Goal: Use online tool/utility: Use online tool/utility

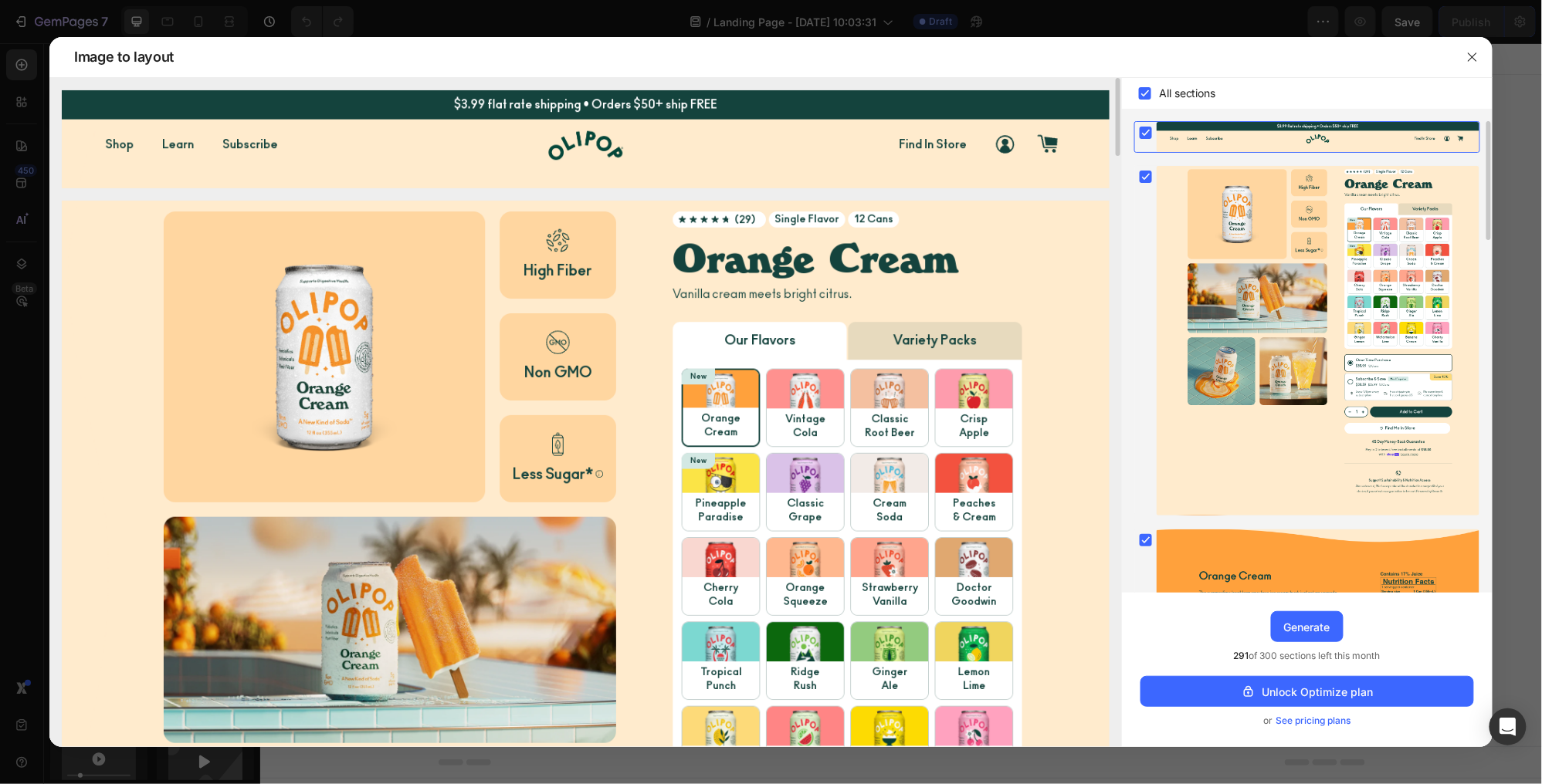
click at [517, 372] on img at bounding box center [586, 768] width 1048 height 1134
click at [1315, 634] on div "Generate" at bounding box center [1306, 627] width 46 height 16
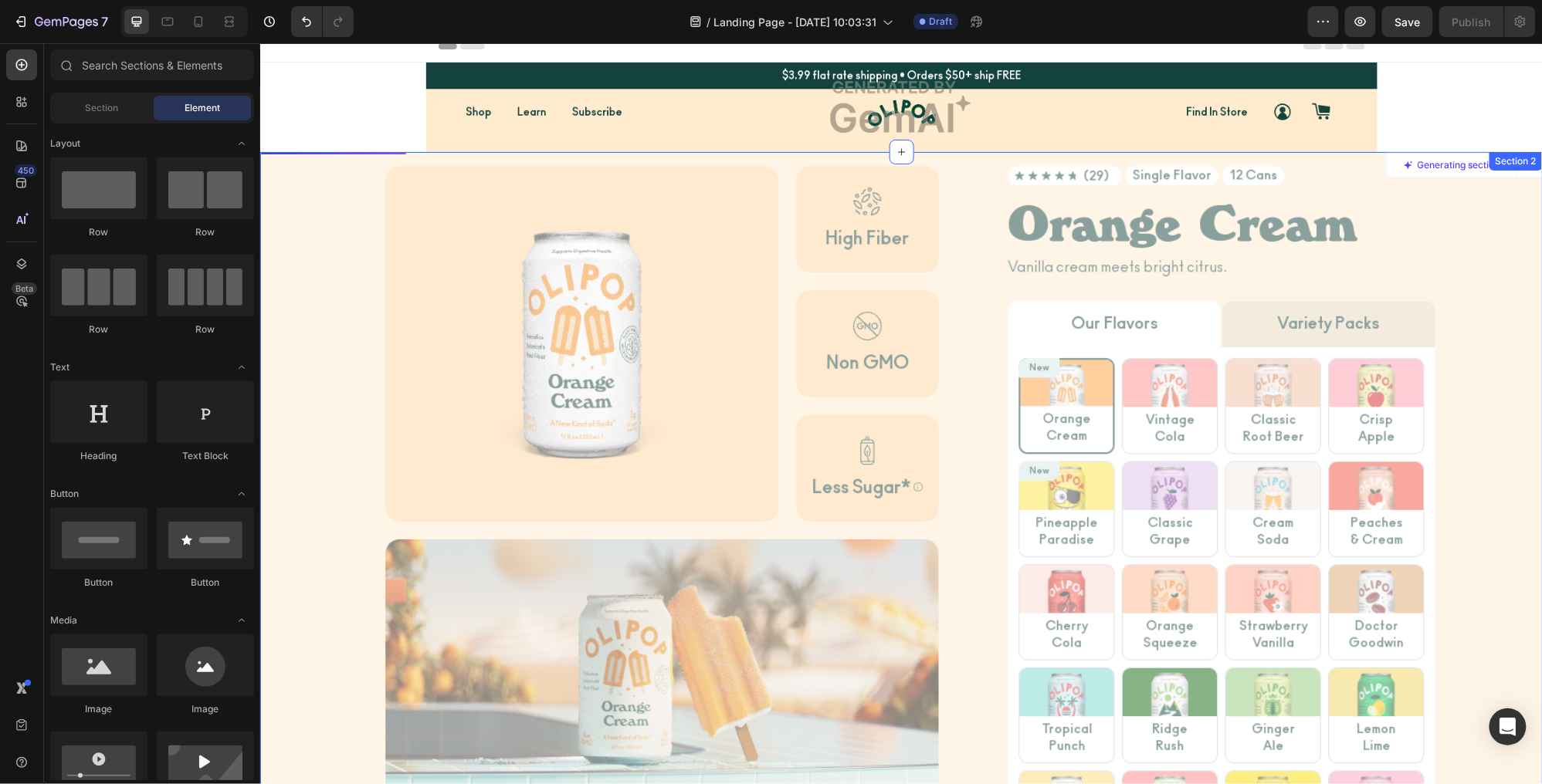
scroll to position [12, 0]
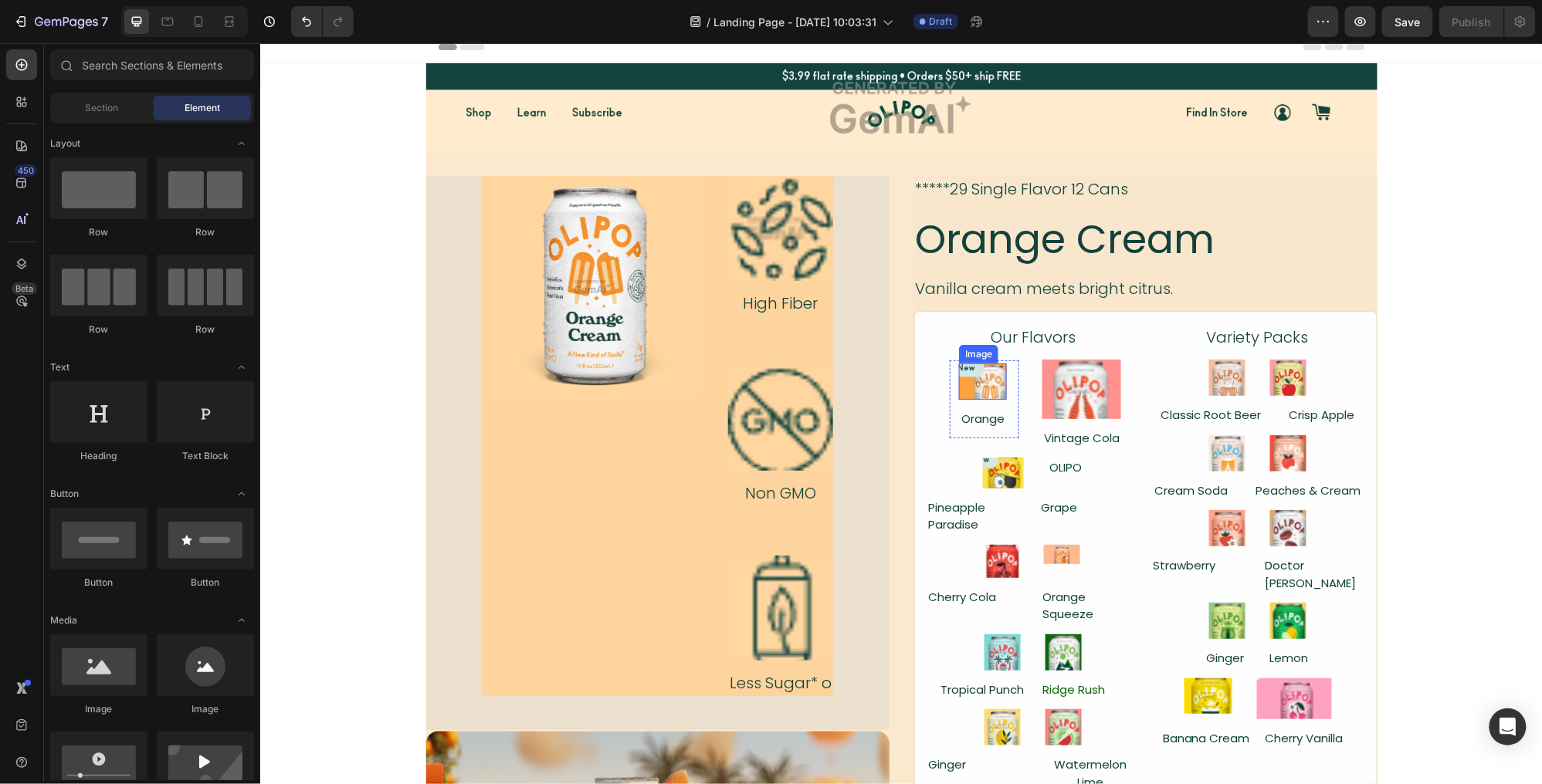
click at [987, 390] on img at bounding box center [981, 381] width 48 height 36
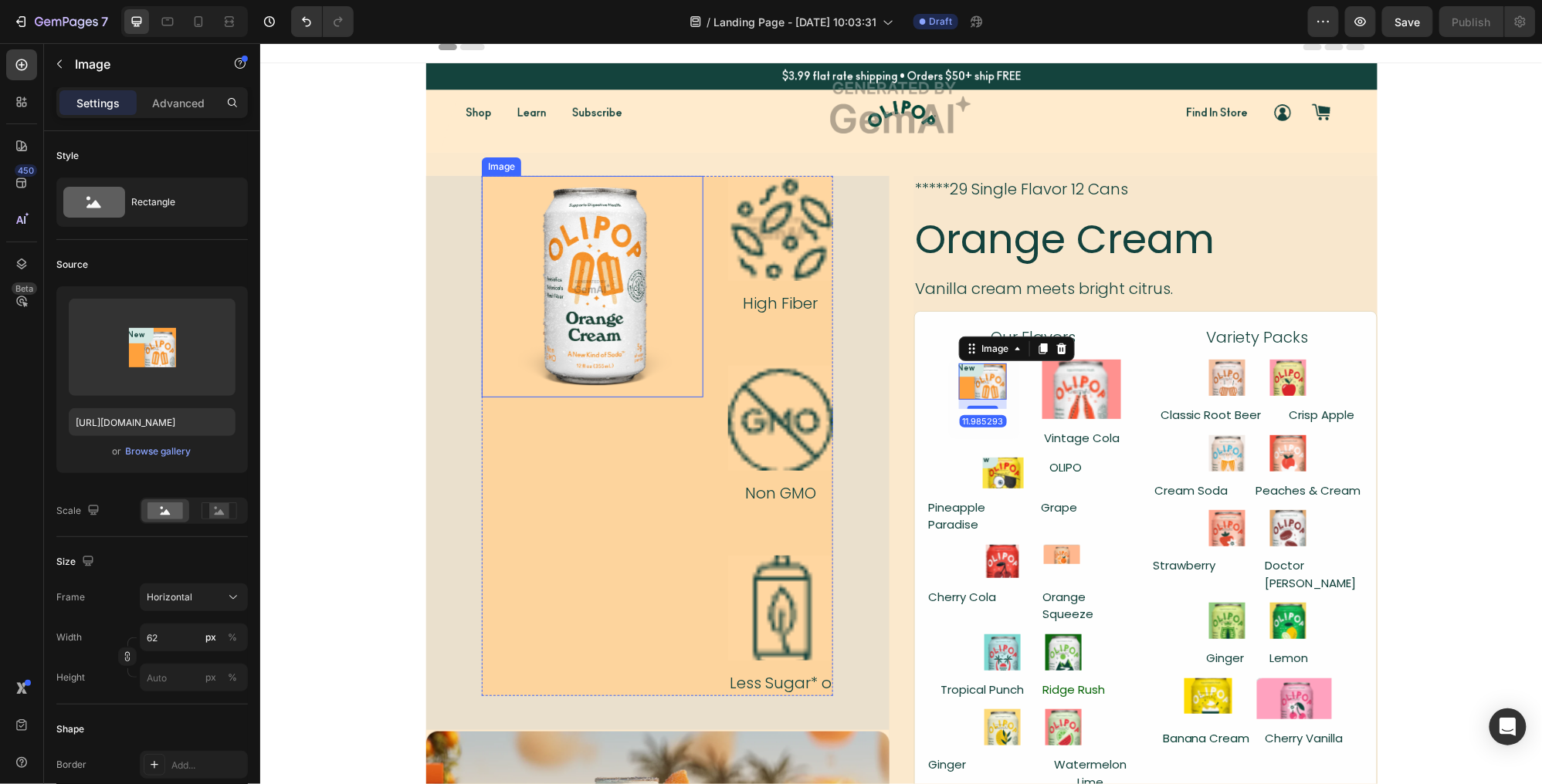
click at [699, 334] on img at bounding box center [591, 286] width 221 height 221
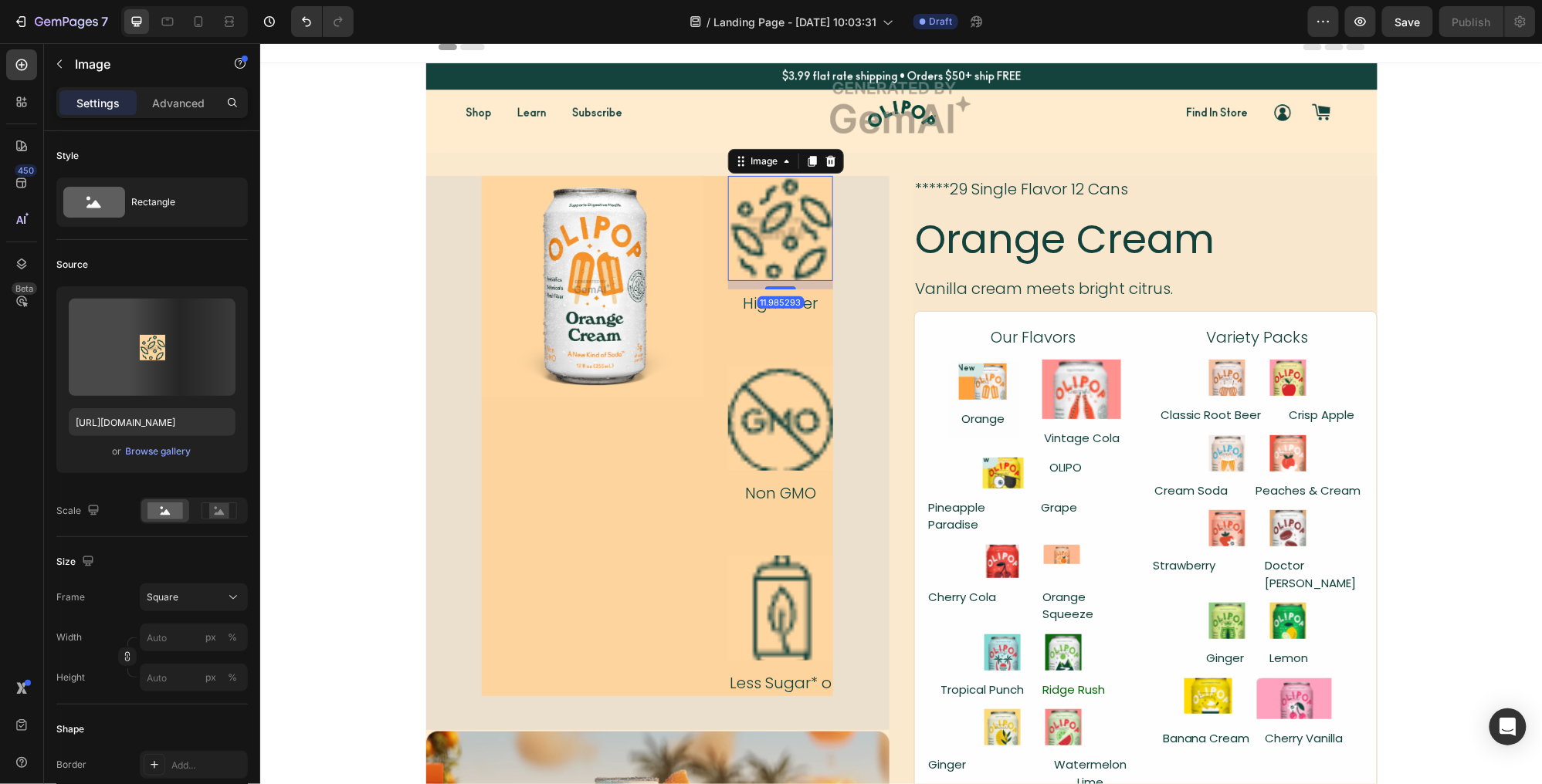
click at [775, 262] on img at bounding box center [780, 228] width 105 height 105
click at [793, 383] on img at bounding box center [780, 418] width 105 height 105
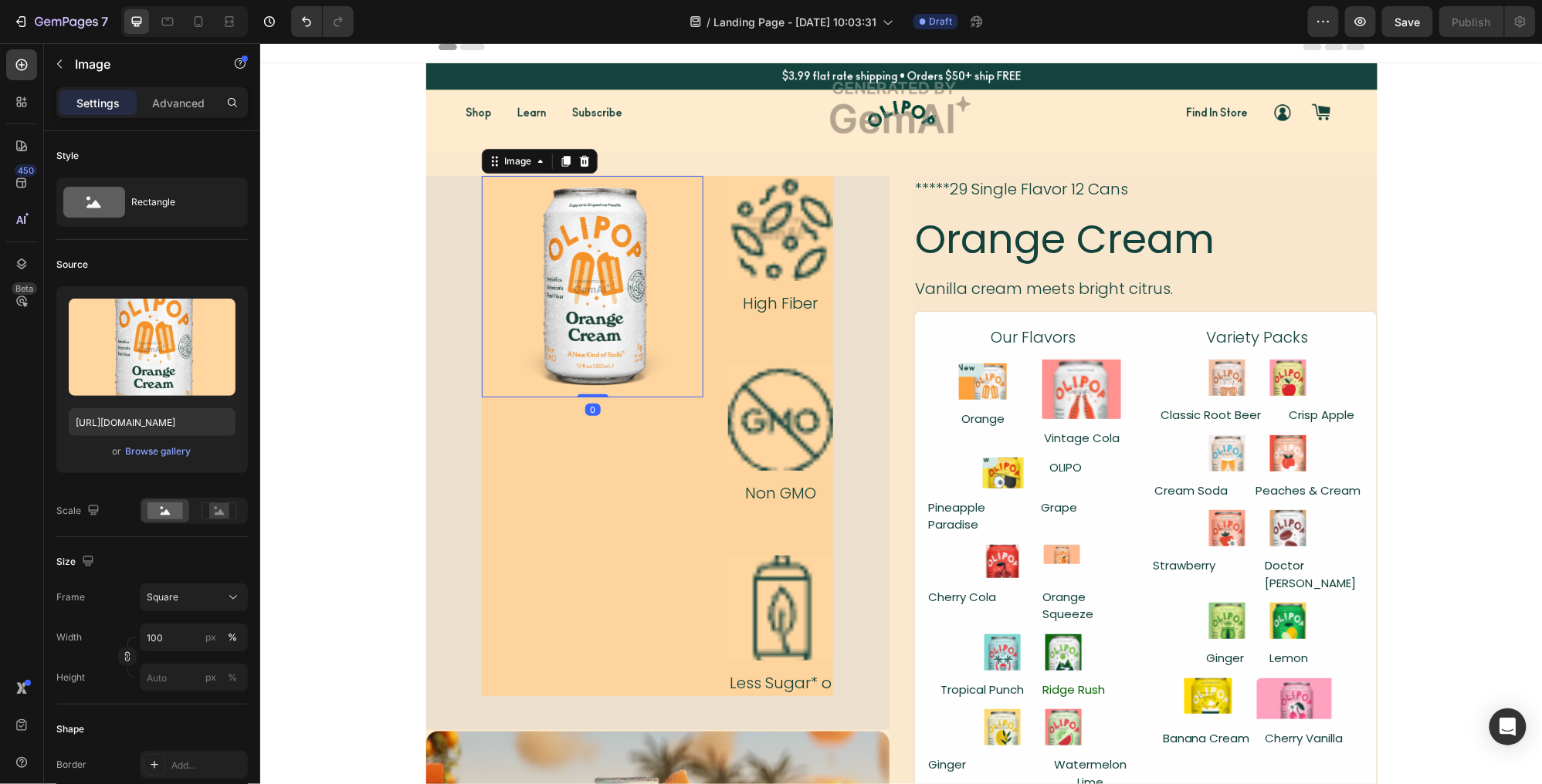
click at [605, 287] on img at bounding box center [591, 286] width 221 height 221
click at [528, 154] on div "Image" at bounding box center [517, 160] width 33 height 14
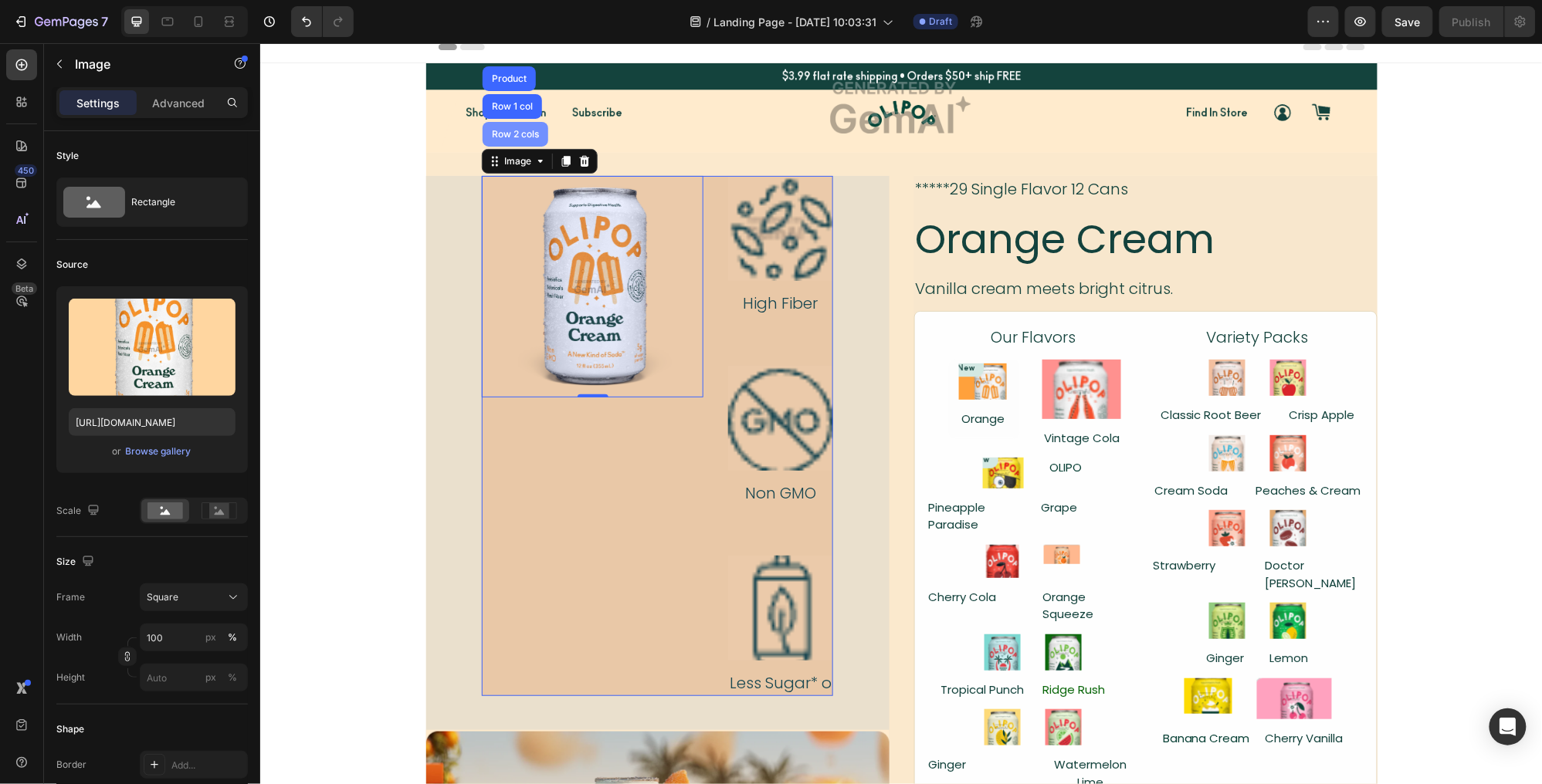
click at [521, 133] on div "Row 2 cols" at bounding box center [514, 133] width 53 height 9
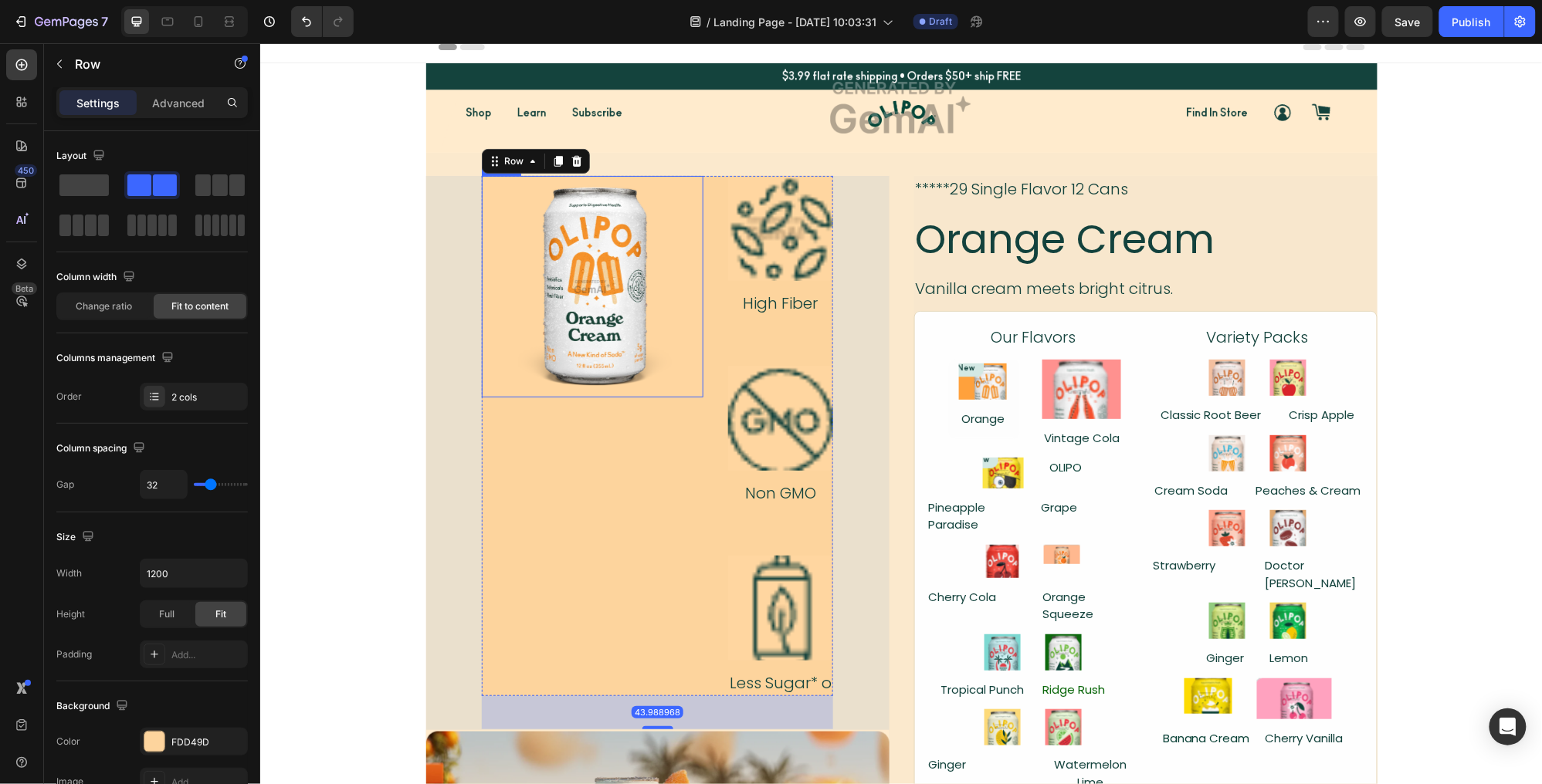
click at [581, 262] on img at bounding box center [591, 286] width 221 height 221
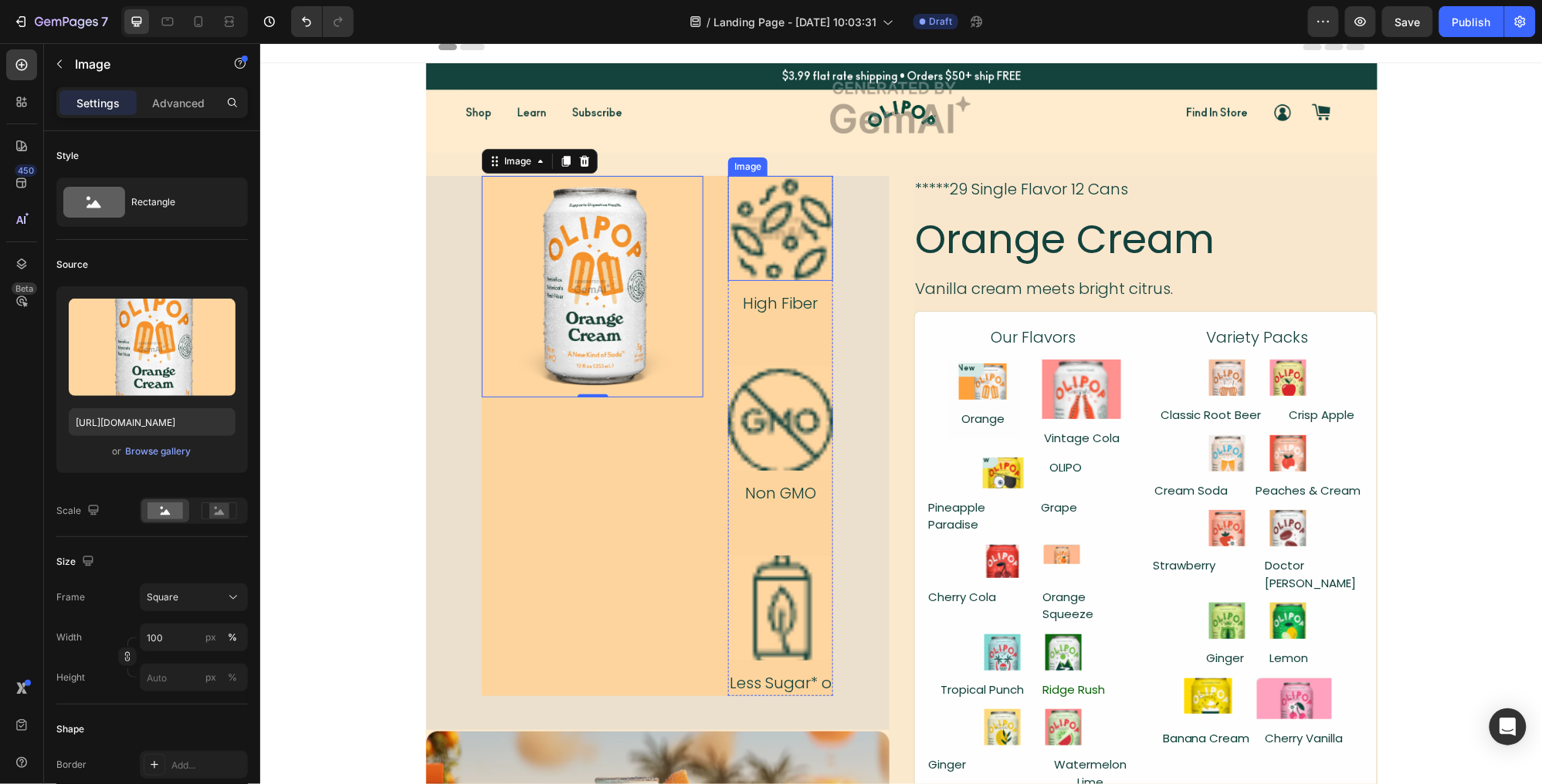
click at [790, 249] on img at bounding box center [780, 228] width 105 height 105
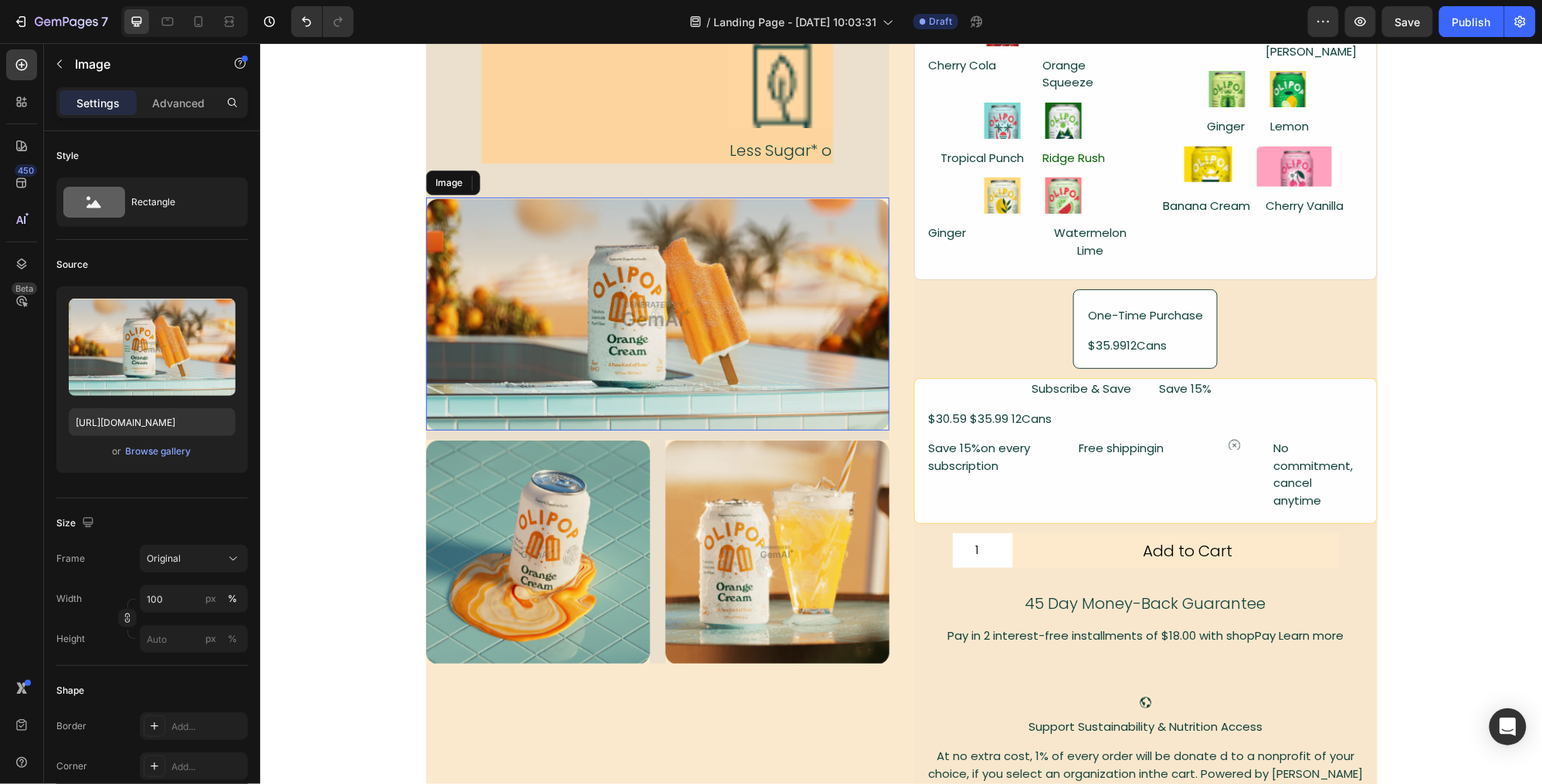
scroll to position [550, 0]
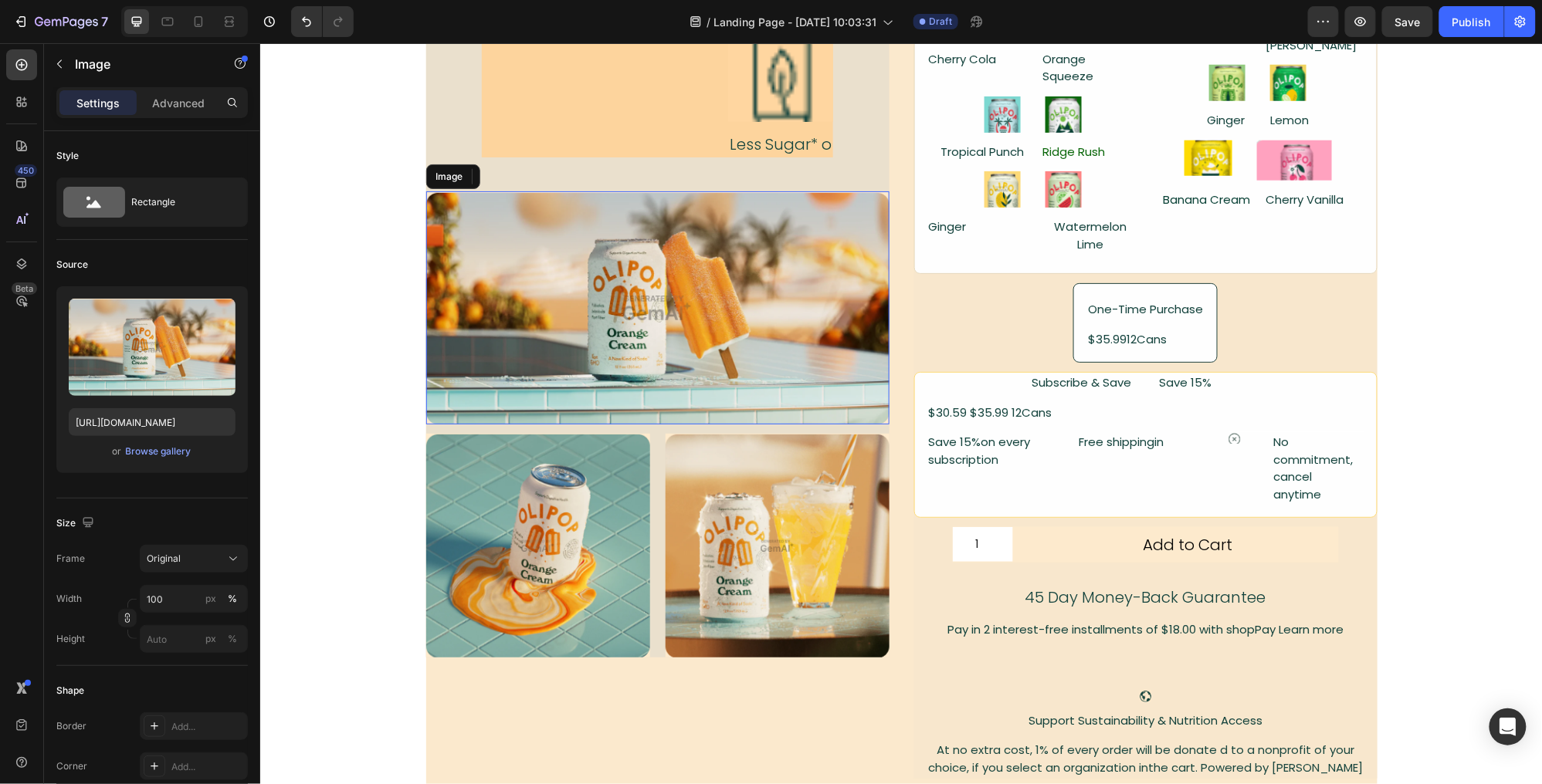
click at [795, 266] on img at bounding box center [657, 307] width 464 height 233
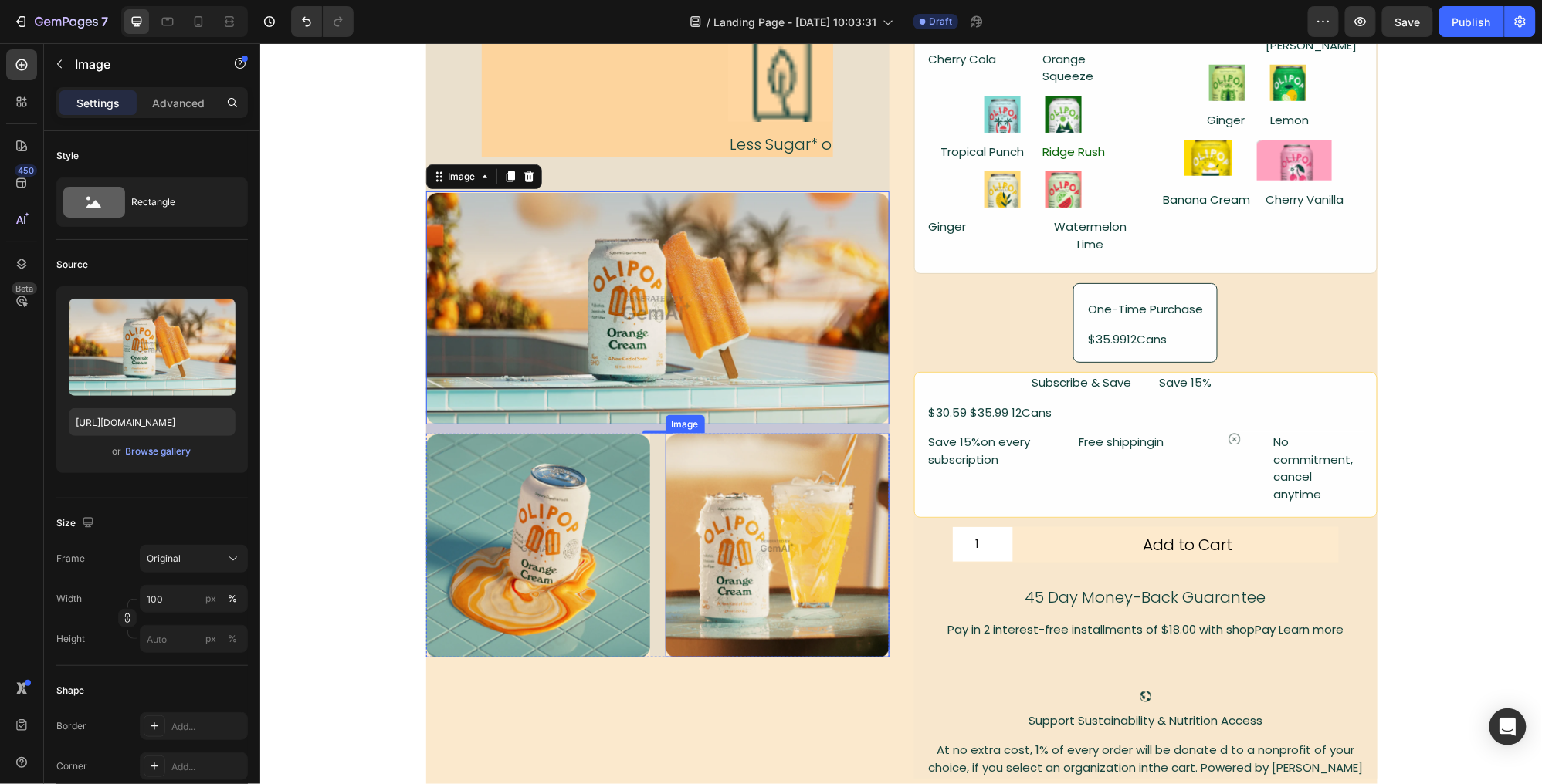
click at [839, 513] on img at bounding box center [777, 545] width 224 height 224
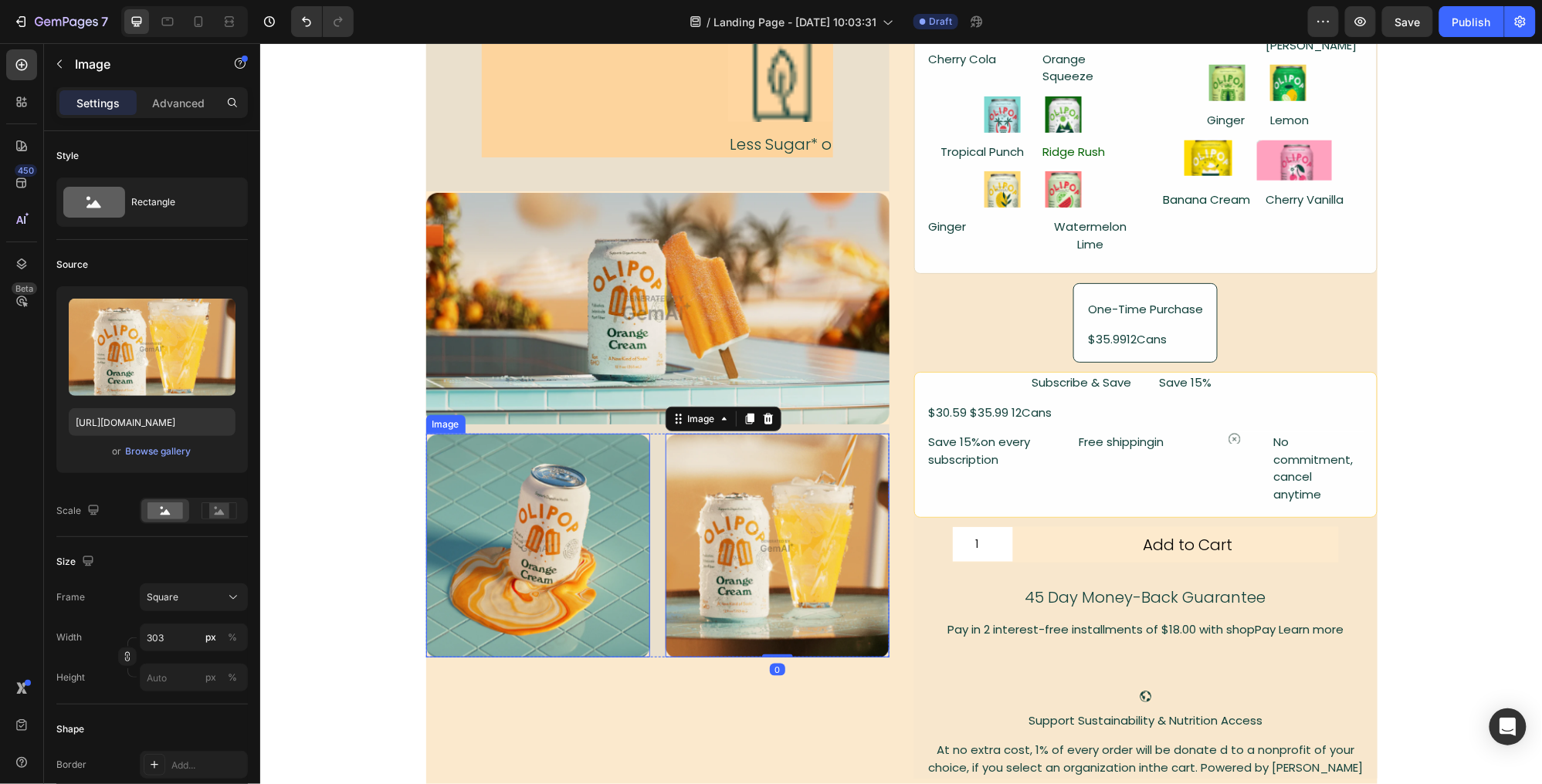
click at [564, 508] on img at bounding box center [537, 545] width 224 height 224
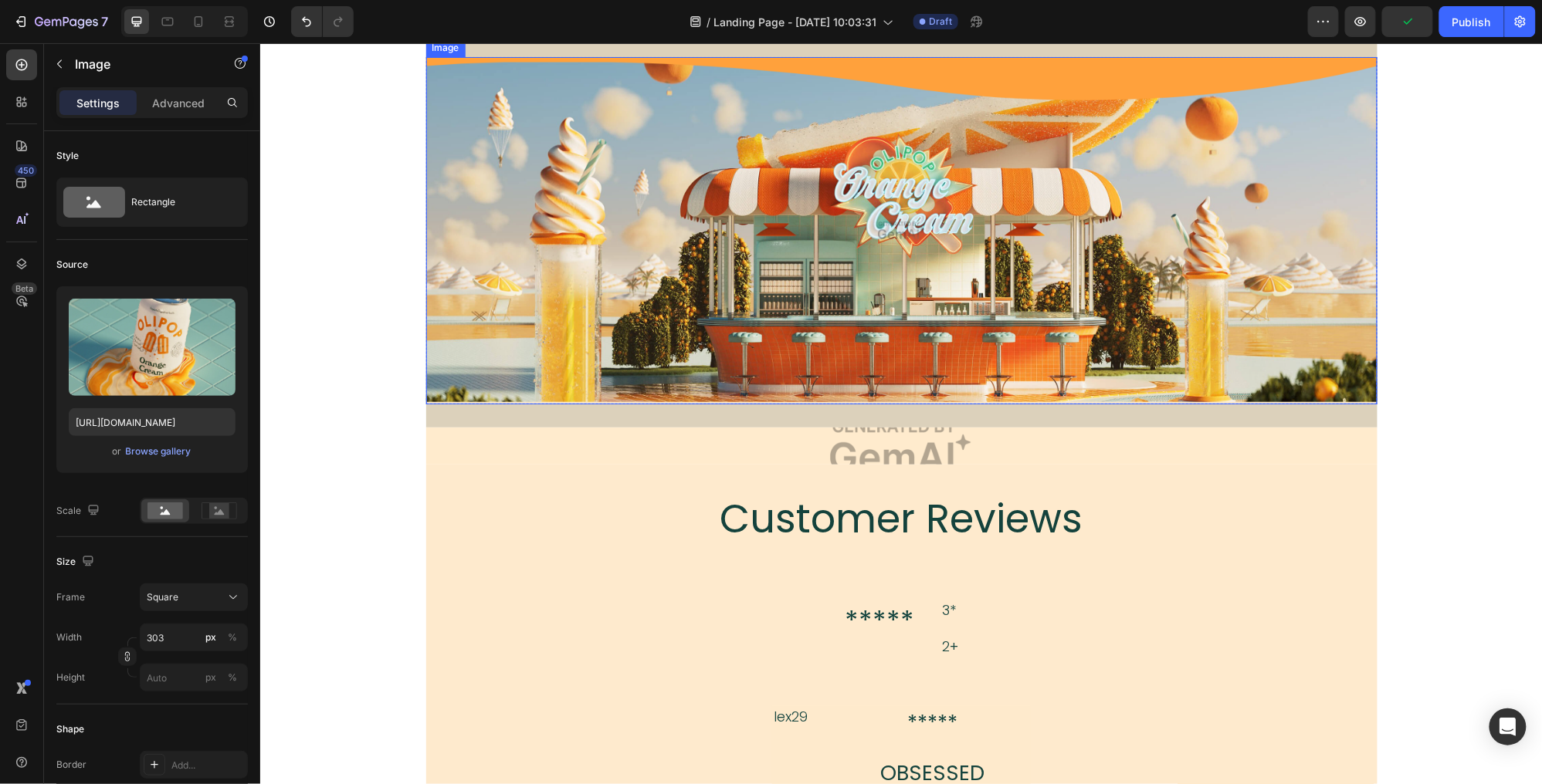
scroll to position [1897, 0]
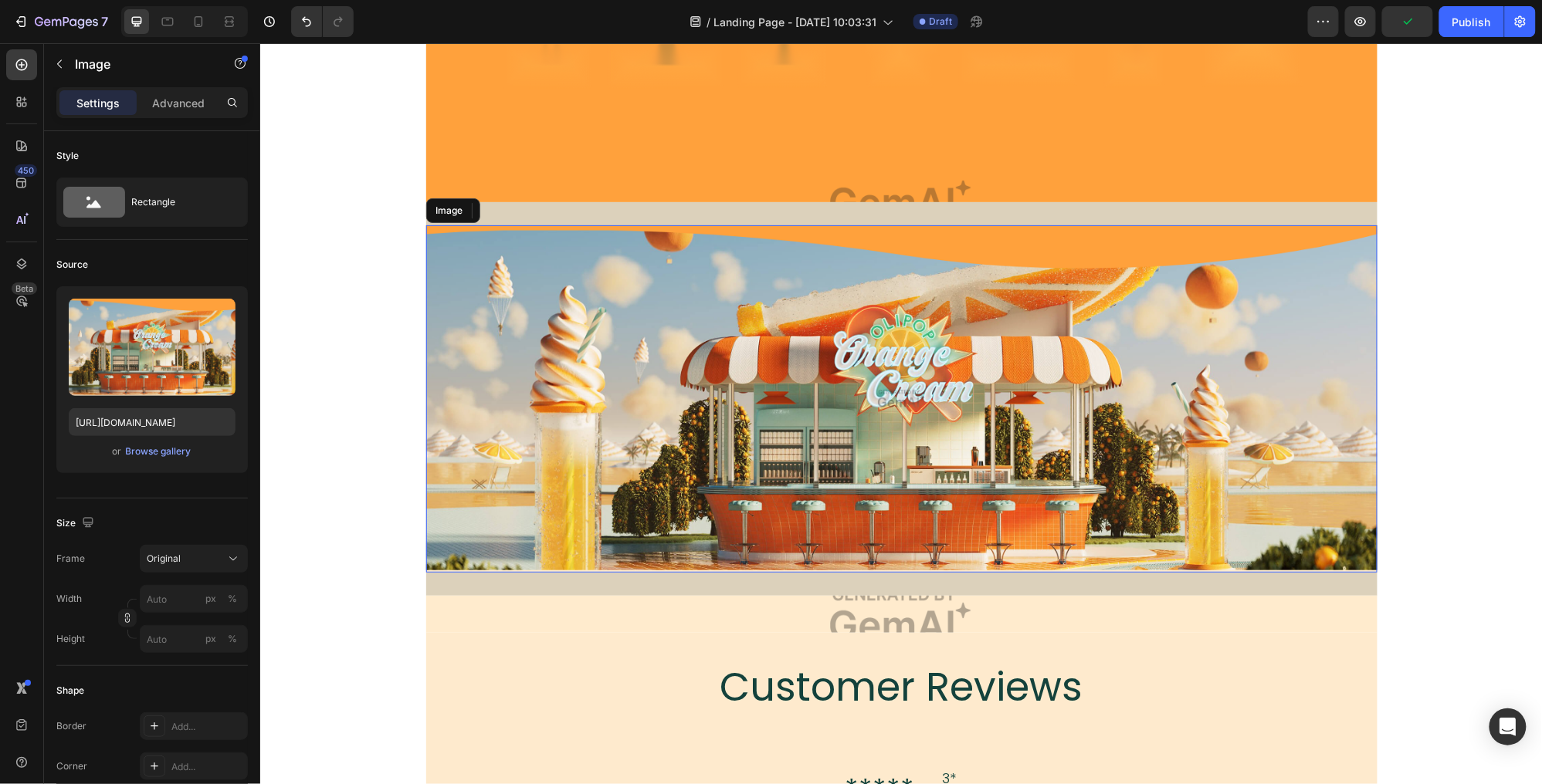
click at [824, 397] on img at bounding box center [901, 399] width 951 height 347
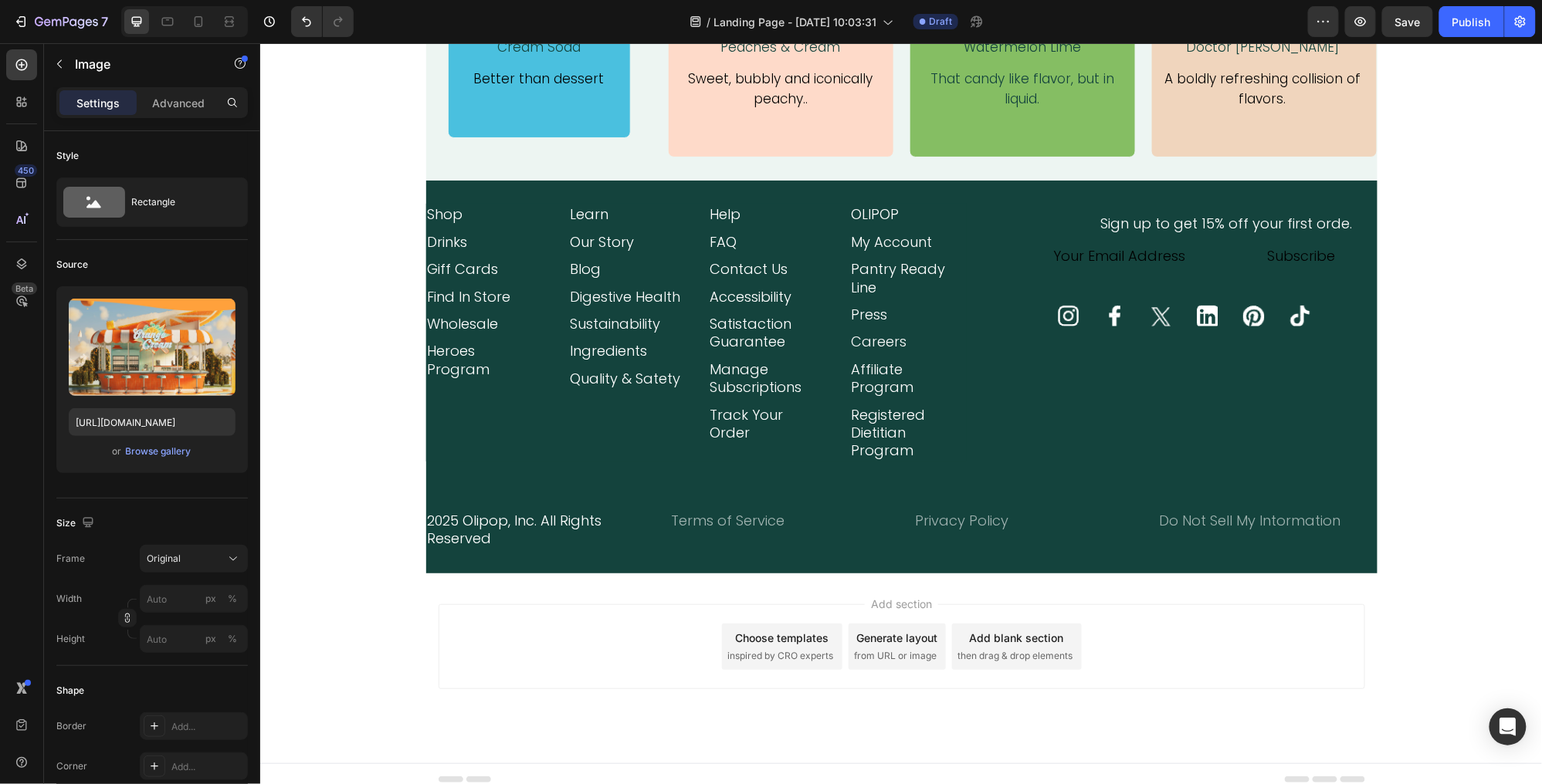
scroll to position [5542, 0]
